Goal: Learn about a topic

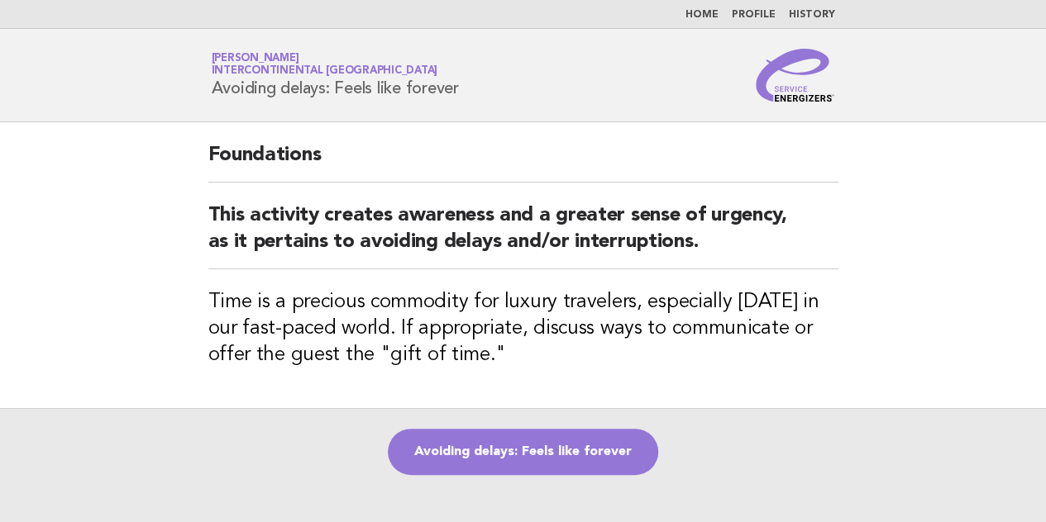
drag, startPoint x: 210, startPoint y: 93, endPoint x: 471, endPoint y: 107, distance: 261.6
click at [471, 107] on header "Service Energizers Akhilesh Sah InterContinental Doha Beach & Spa Avoiding dela…" at bounding box center [523, 75] width 1046 height 93
copy h1 "Avoiding delays: Feels like forever"
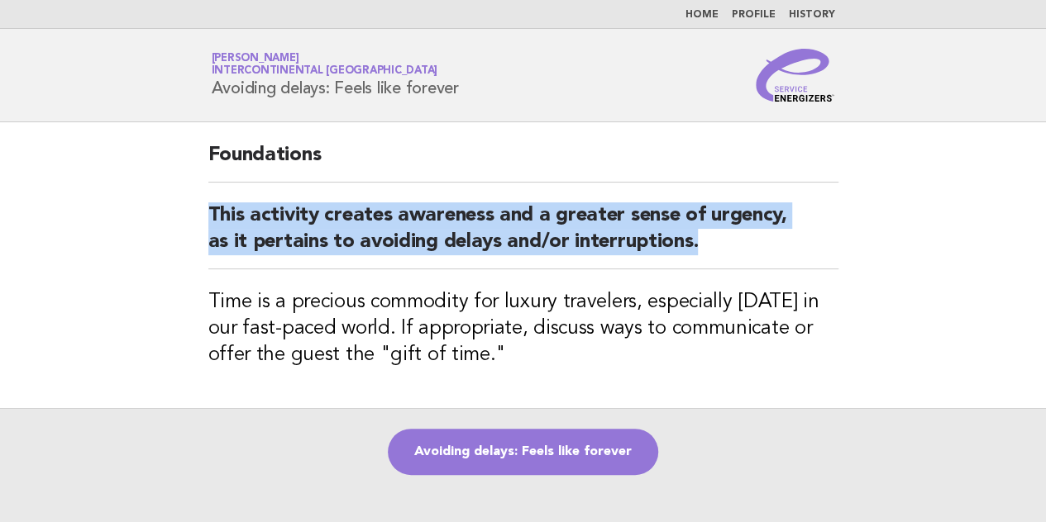
drag, startPoint x: 207, startPoint y: 216, endPoint x: 711, endPoint y: 265, distance: 506.7
click at [711, 265] on div "Foundations This activity creates awareness and a greater sense of urgency, as …" at bounding box center [523, 265] width 670 height 286
copy h2 "This activity creates awareness and a greater sense of urgency, as it pertains …"
click at [508, 446] on link "Avoiding delays: Feels like forever" at bounding box center [523, 452] width 270 height 46
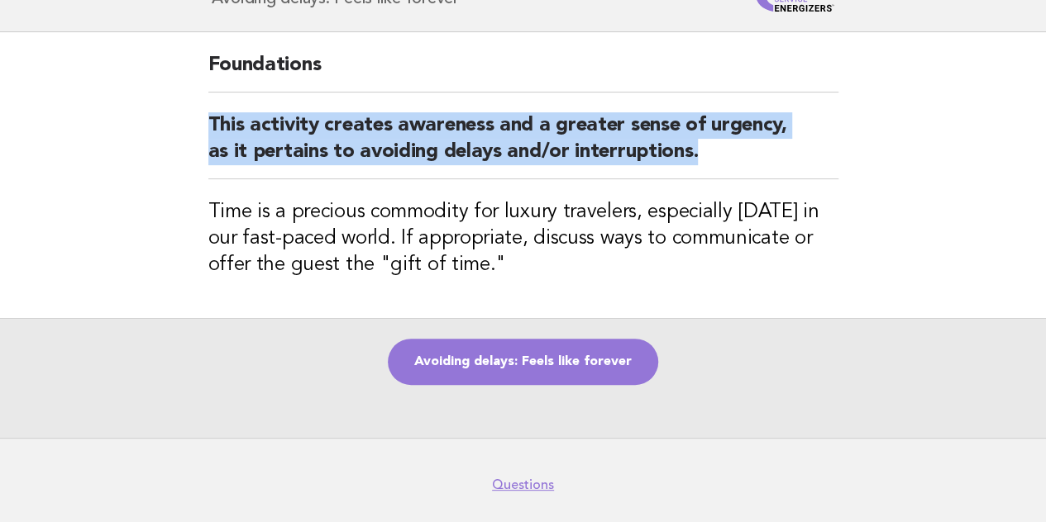
scroll to position [65, 0]
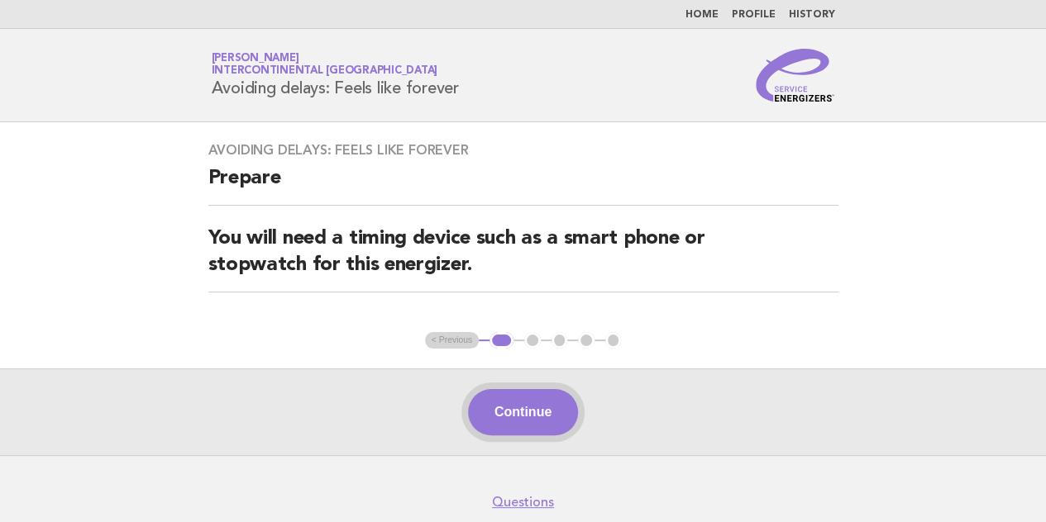
click at [541, 417] on button "Continue" at bounding box center [523, 412] width 110 height 46
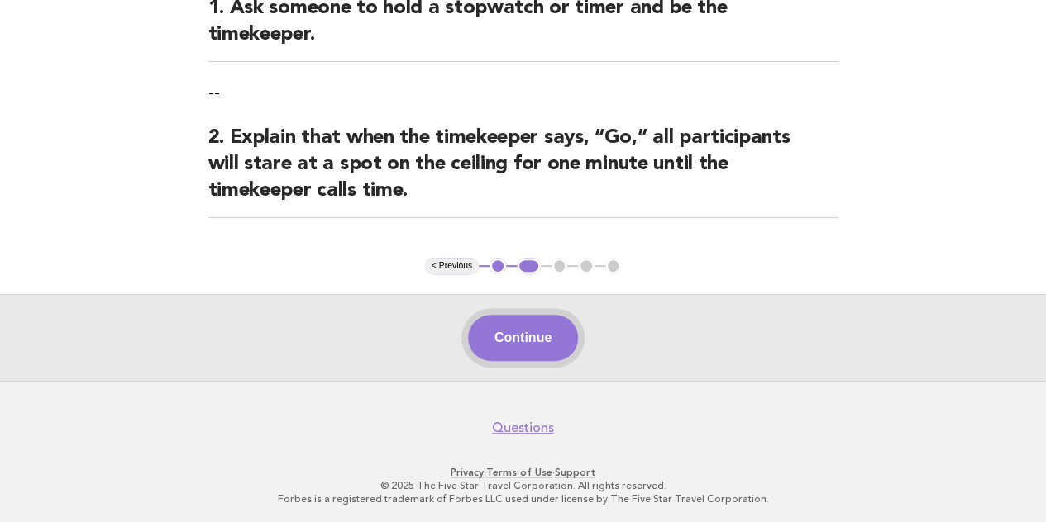
click at [539, 332] on button "Continue" at bounding box center [523, 338] width 110 height 46
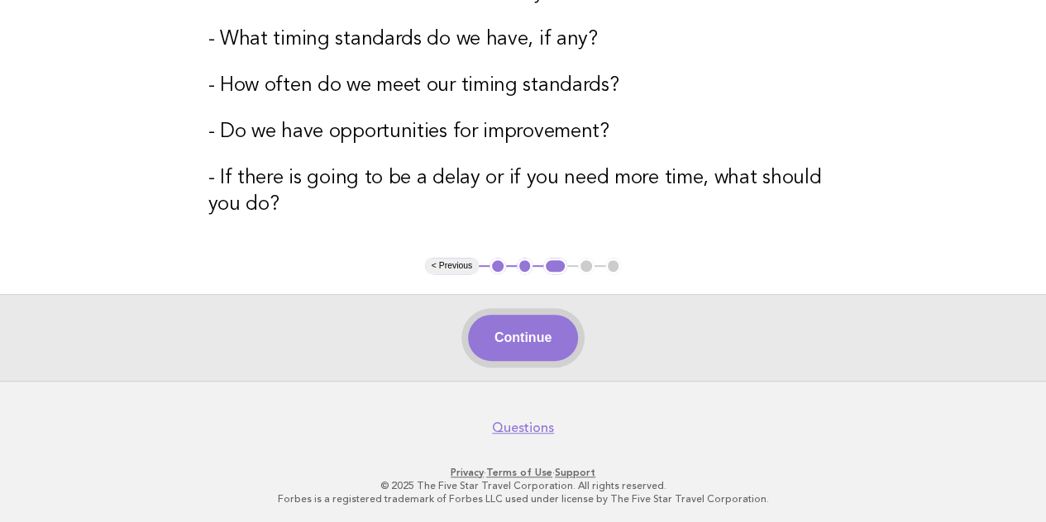
click at [531, 328] on button "Continue" at bounding box center [523, 338] width 110 height 46
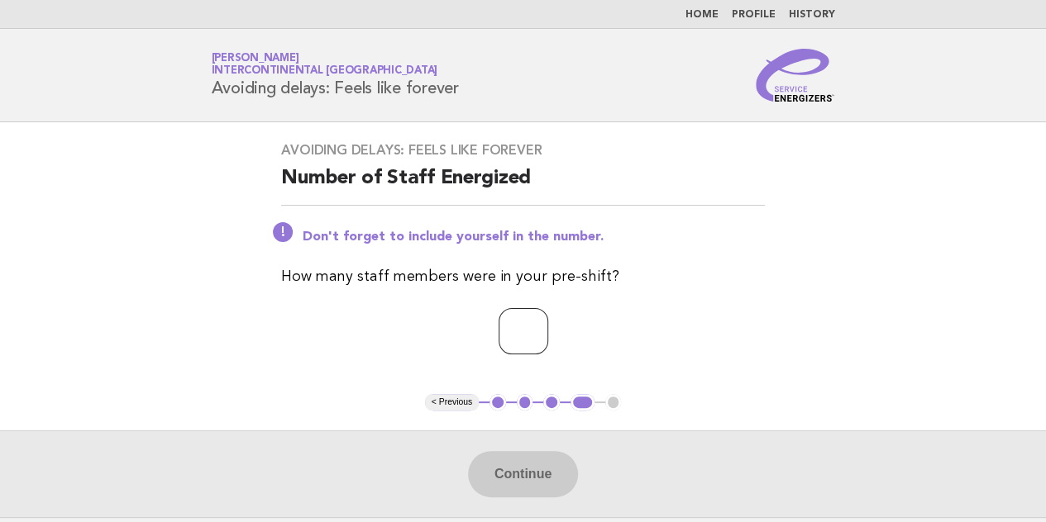
click at [530, 321] on input "number" at bounding box center [523, 331] width 50 height 46
type input "*"
type input "**"
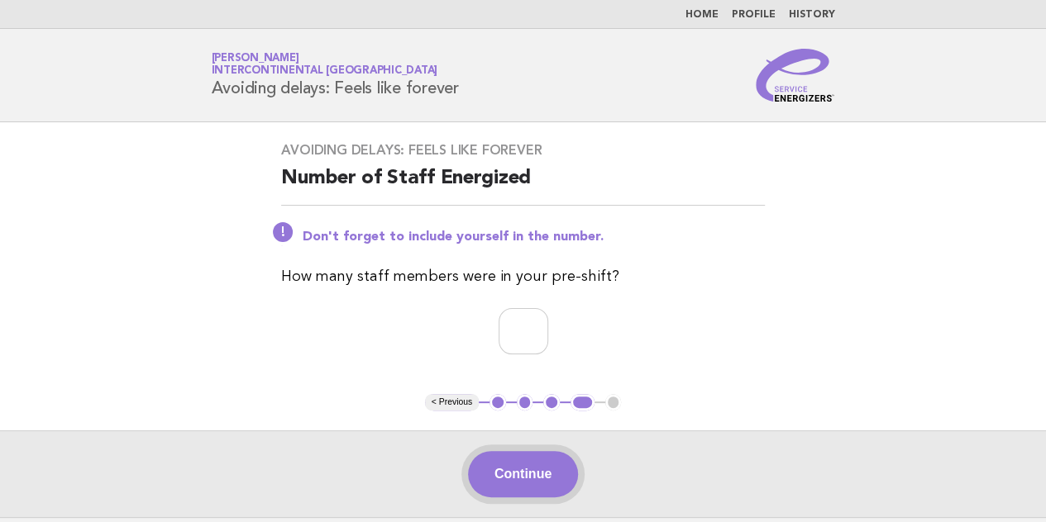
click at [536, 476] on button "Continue" at bounding box center [523, 474] width 110 height 46
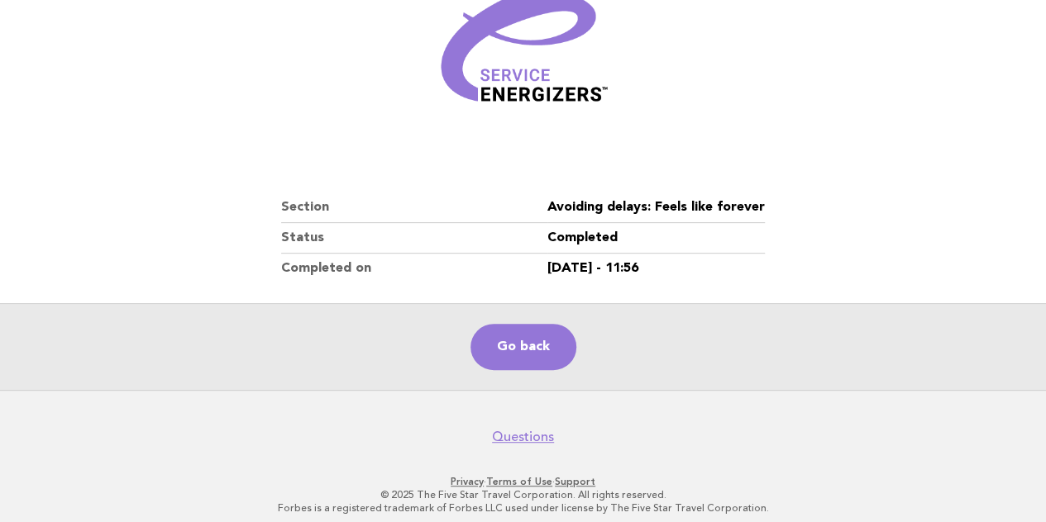
scroll to position [258, 0]
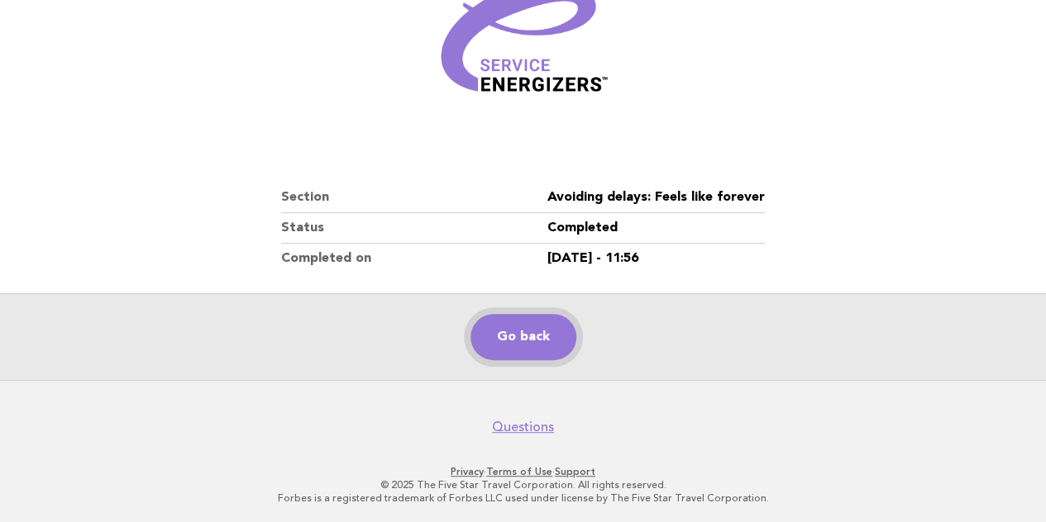
click at [512, 331] on link "Go back" at bounding box center [523, 337] width 106 height 46
